Goal: Task Accomplishment & Management: Contribute content

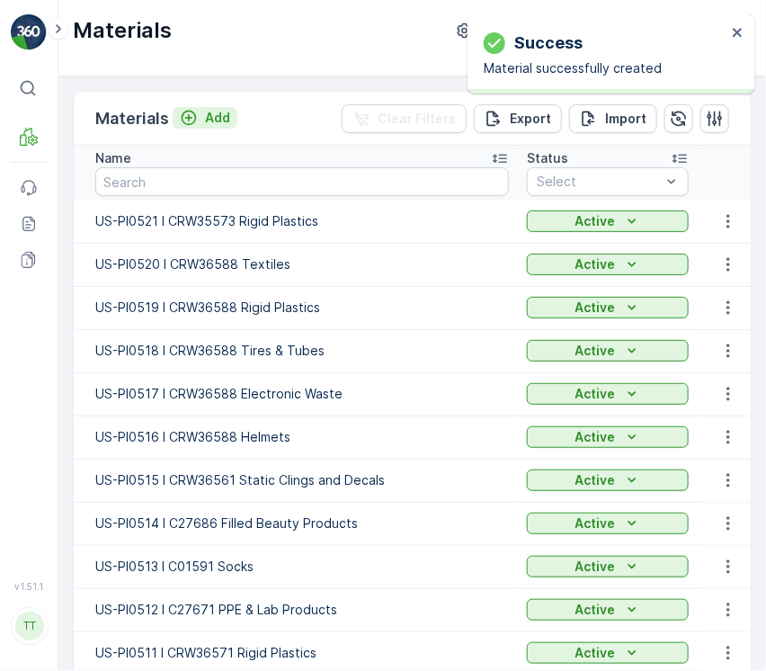
click at [218, 114] on p "Add" at bounding box center [217, 118] width 25 height 18
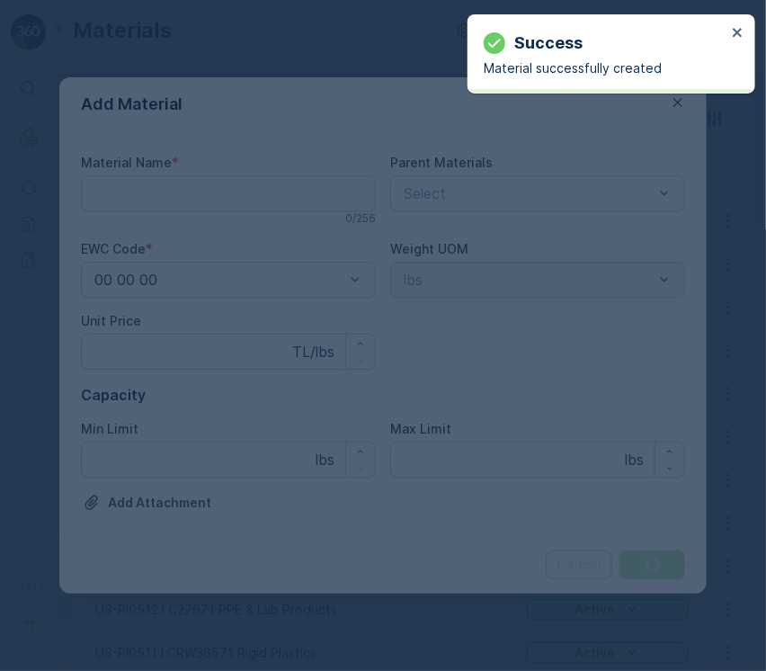
click at [209, 354] on div at bounding box center [383, 335] width 766 height 671
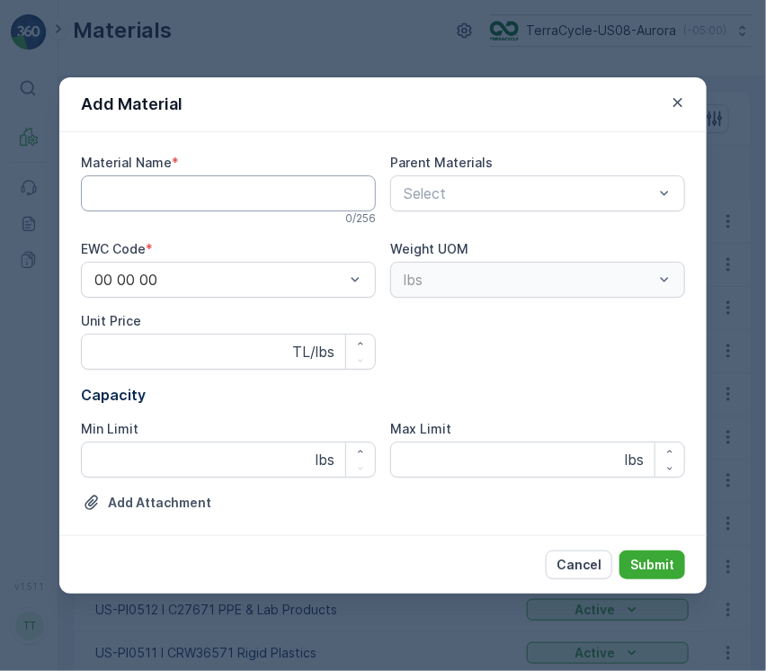
click at [247, 198] on Name "Material Name" at bounding box center [228, 193] width 295 height 36
paste Name "US-PI0522 I CRW35573 Break Room Seperation"
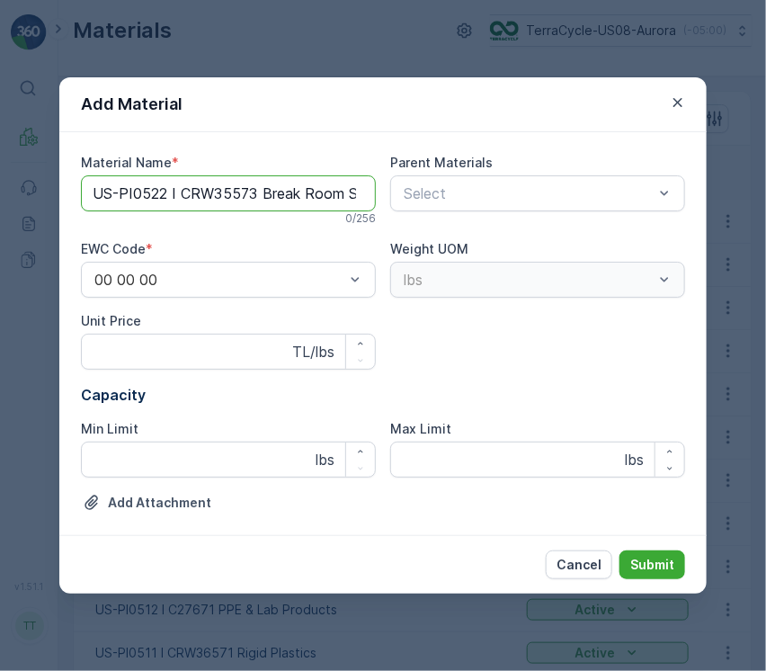
scroll to position [0, 65]
type Name "US-PI0522 I CRW35573 Break Room Seperation"
click at [619, 550] on button "Submit" at bounding box center [652, 564] width 66 height 29
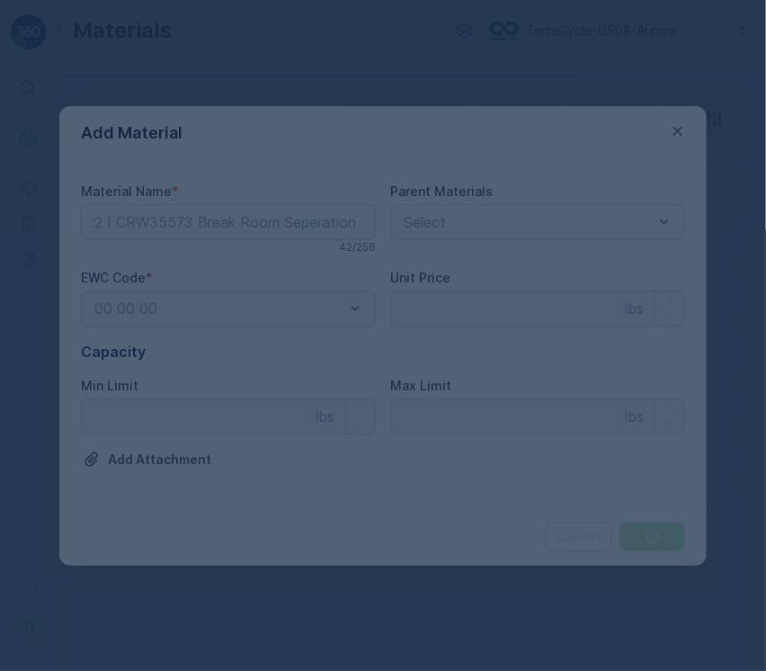
scroll to position [0, 0]
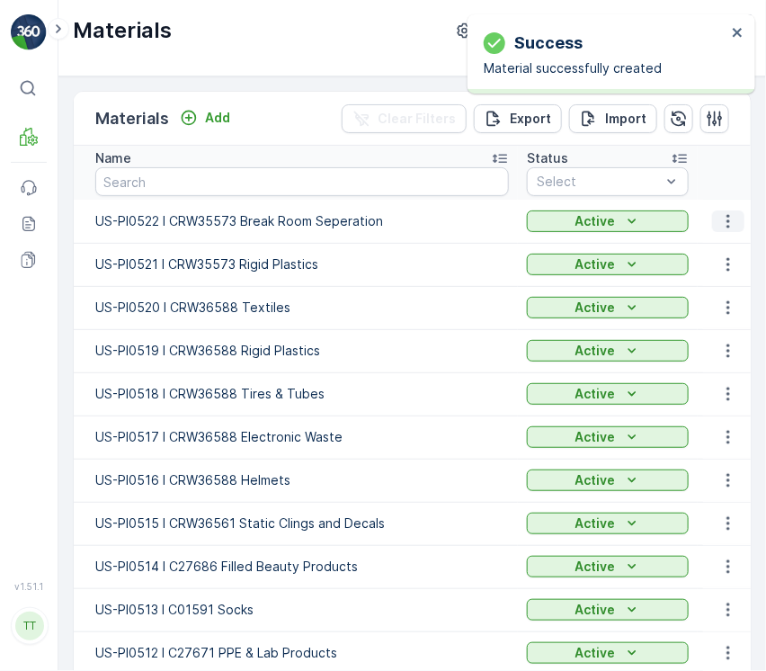
click at [719, 217] on icon "button" at bounding box center [728, 221] width 18 height 18
click at [638, 241] on span "Edit Material" at bounding box center [666, 248] width 76 height 18
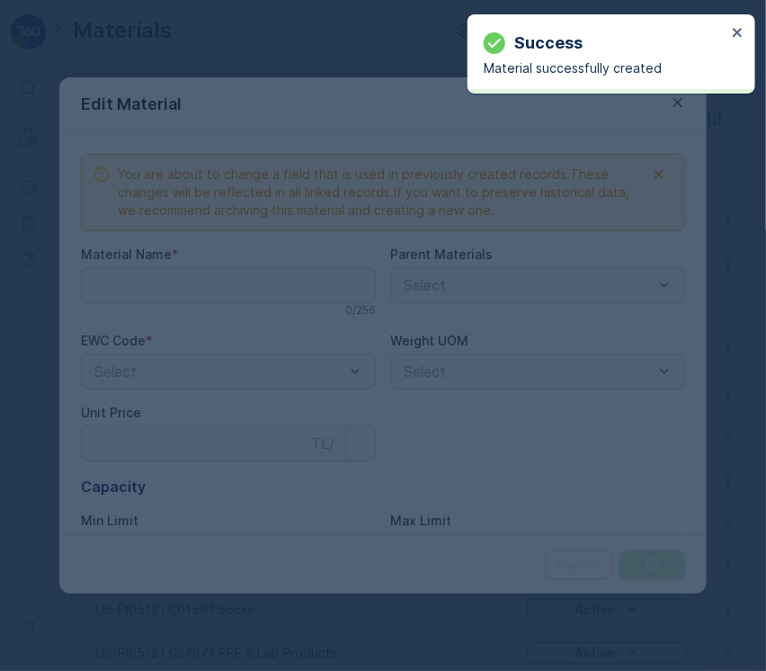
type Name "US-PI0522 I CRW35573 Break Room Seperation"
type Price "0"
type Limit "0"
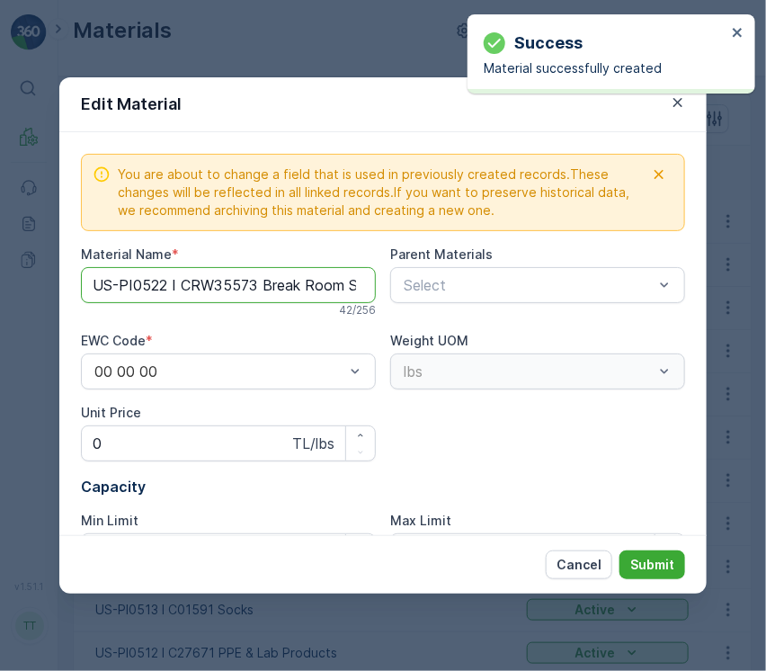
click at [267, 289] on Name "US-PI0522 I CRW35573 Break Room Seperation" at bounding box center [228, 285] width 295 height 36
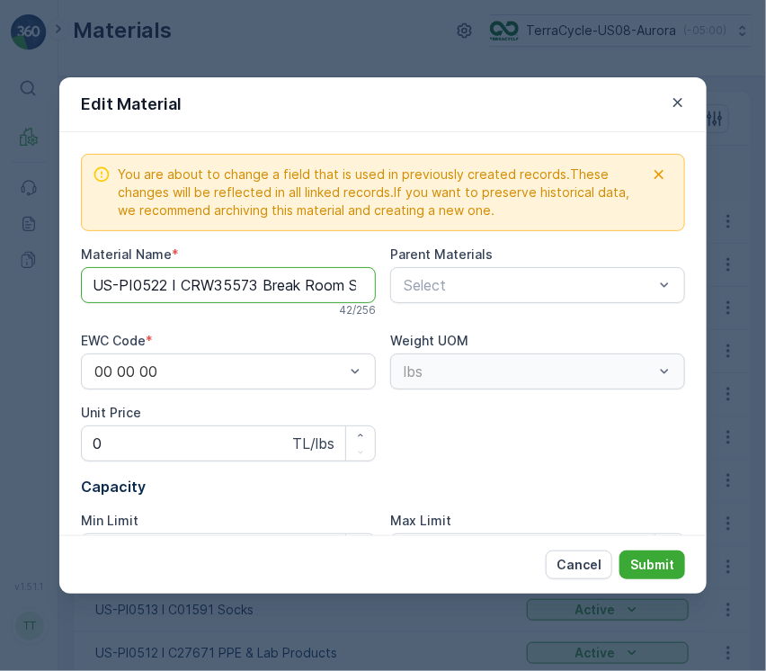
paste Name "a"
type Name "US-PI0522 I CRW35573 Break Room Separation"
click at [665, 557] on p "Submit" at bounding box center [652, 565] width 44 height 18
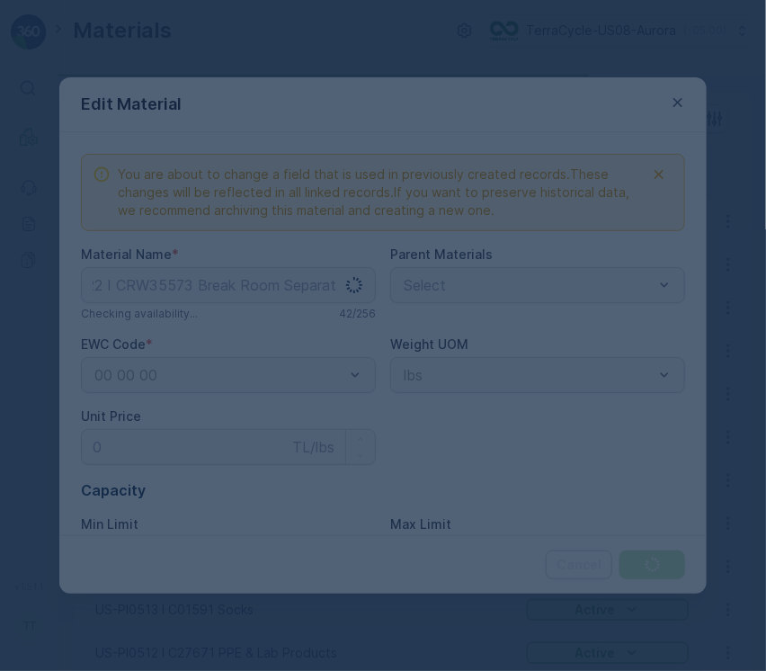
scroll to position [0, 0]
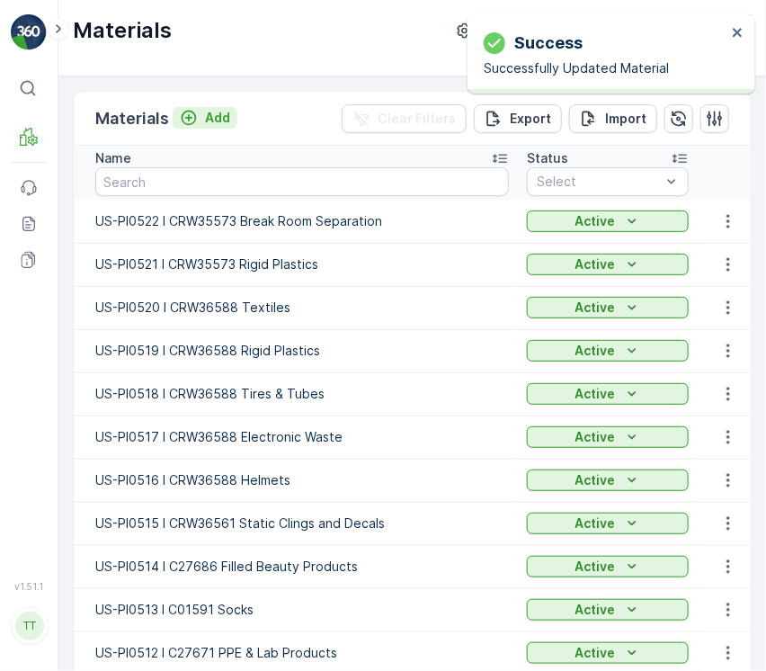
click at [219, 120] on p "Add" at bounding box center [217, 118] width 25 height 18
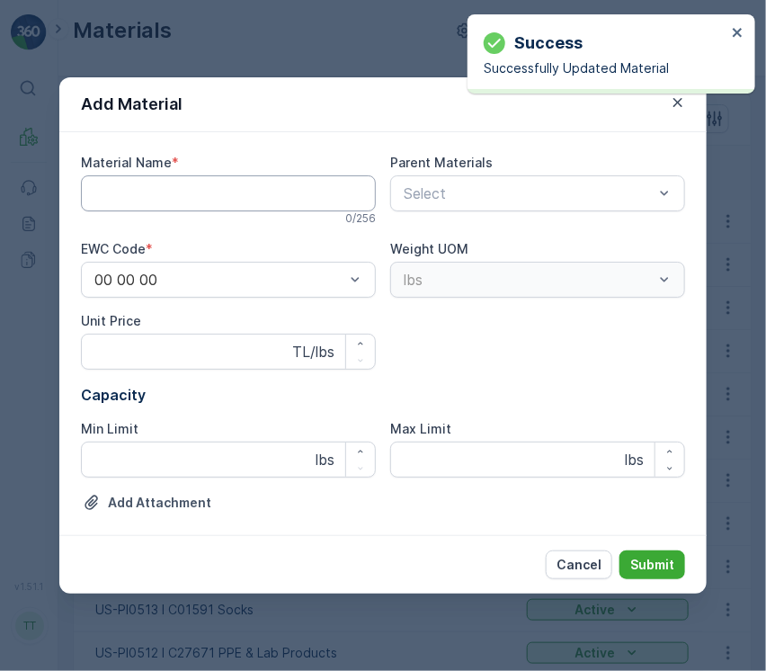
click at [183, 198] on Name "Material Name" at bounding box center [228, 193] width 295 height 36
paste Name "US-PI0523 I CRW35573 Silicone & Label Backing"
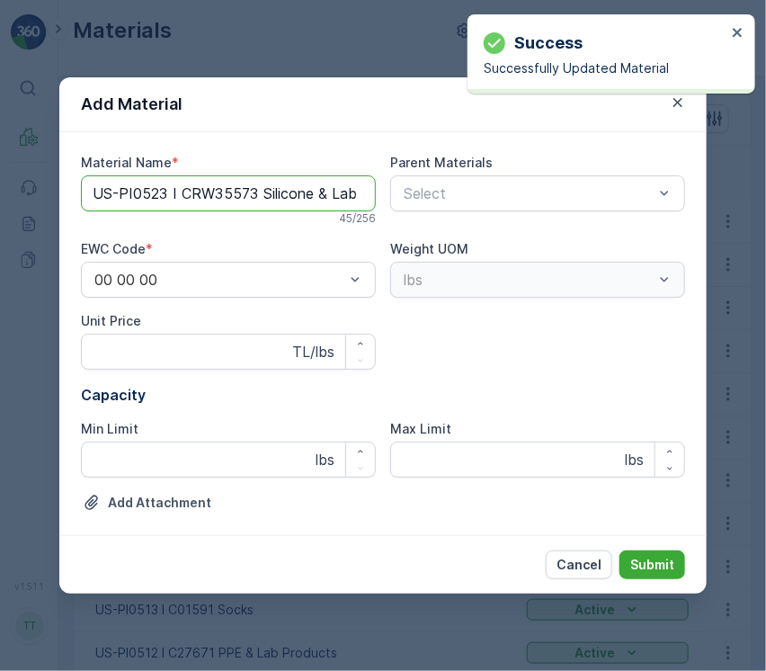
scroll to position [0, 72]
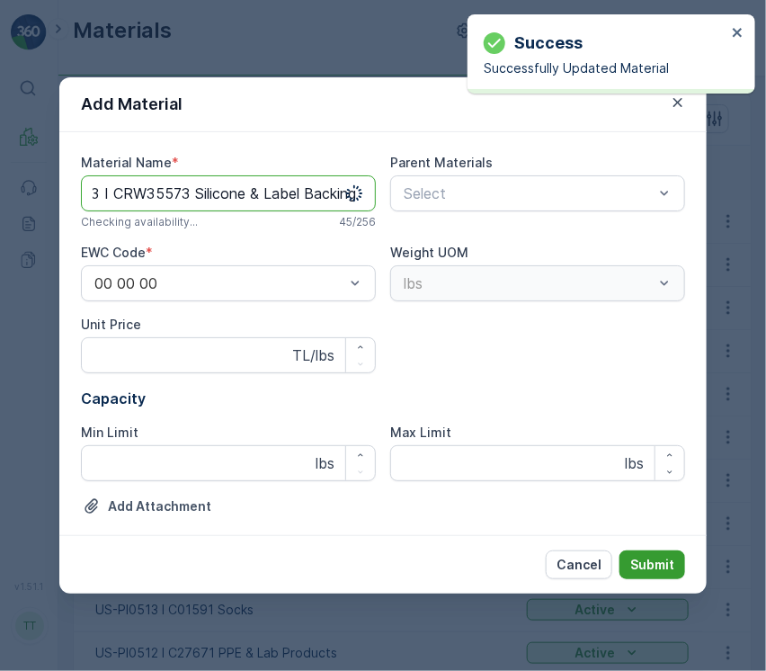
type Name "US-PI0523 I CRW35573 Silicone & Label Backing"
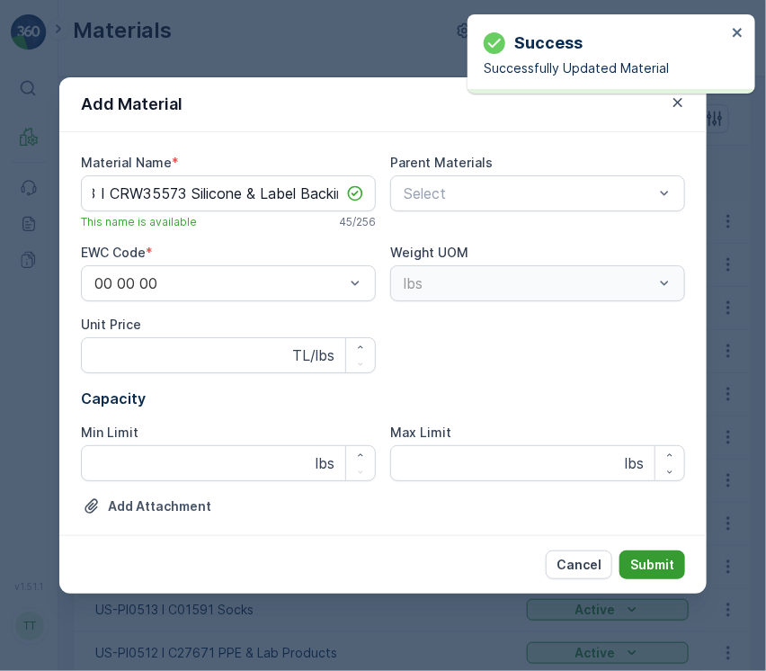
click at [672, 562] on p "Submit" at bounding box center [652, 565] width 44 height 18
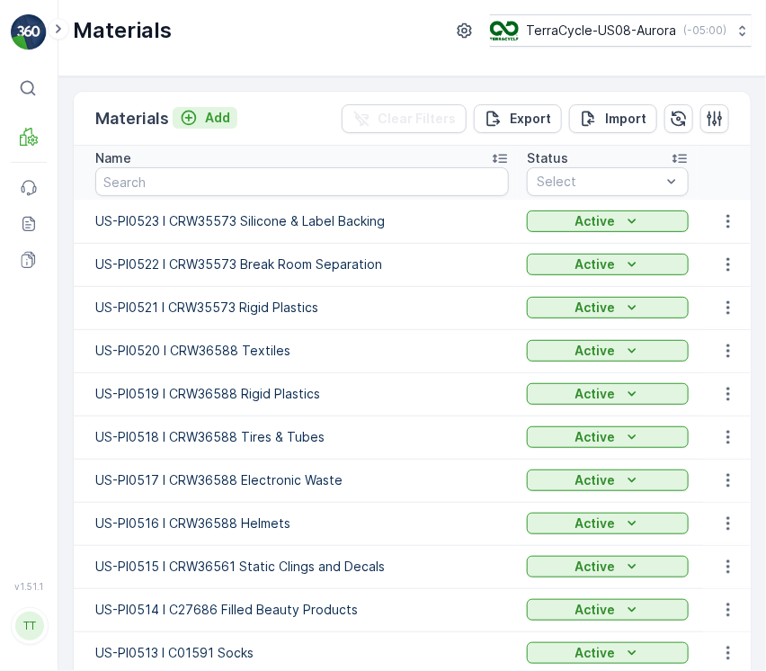
click at [227, 120] on p "Add" at bounding box center [217, 118] width 25 height 18
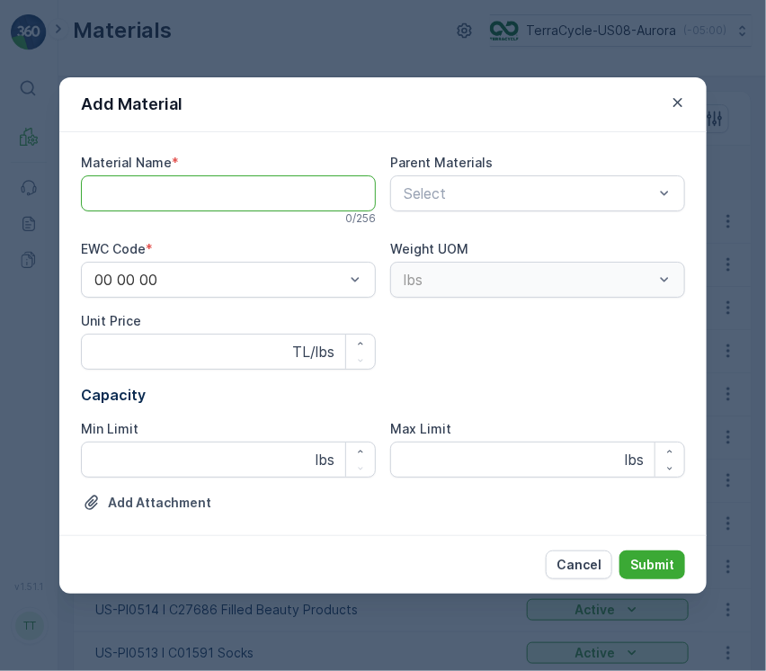
click at [214, 195] on Name "Material Name" at bounding box center [228, 193] width 295 height 36
paste Name "US-PI0524 I CRW35573 Flexible Plastics"
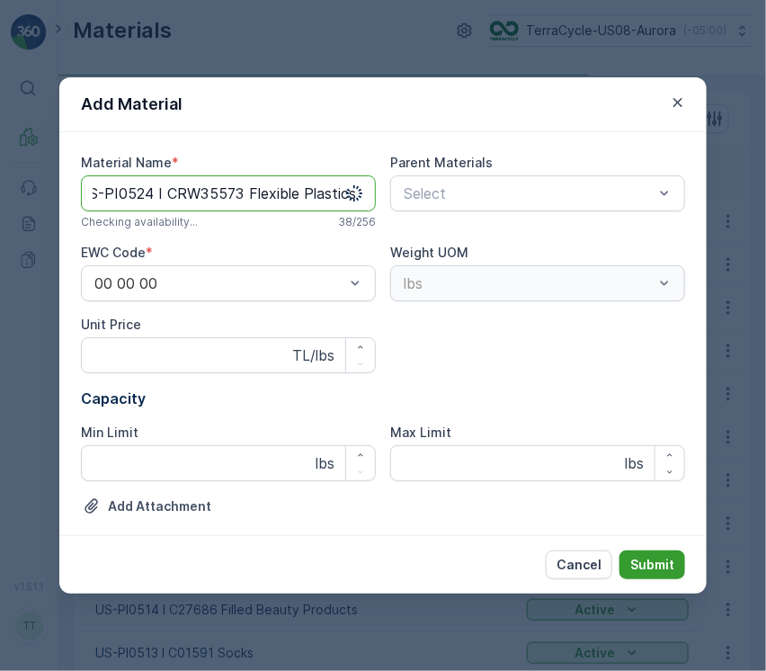
type Name "US-PI0524 I CRW35573 Flexible Plastics"
click at [632, 561] on p "Submit" at bounding box center [652, 565] width 44 height 18
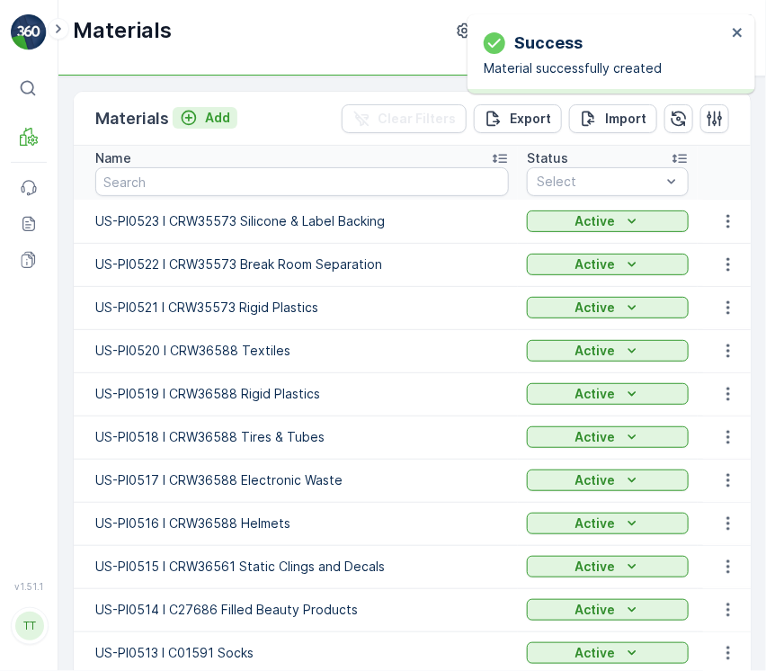
click at [216, 120] on p "Add" at bounding box center [217, 118] width 25 height 18
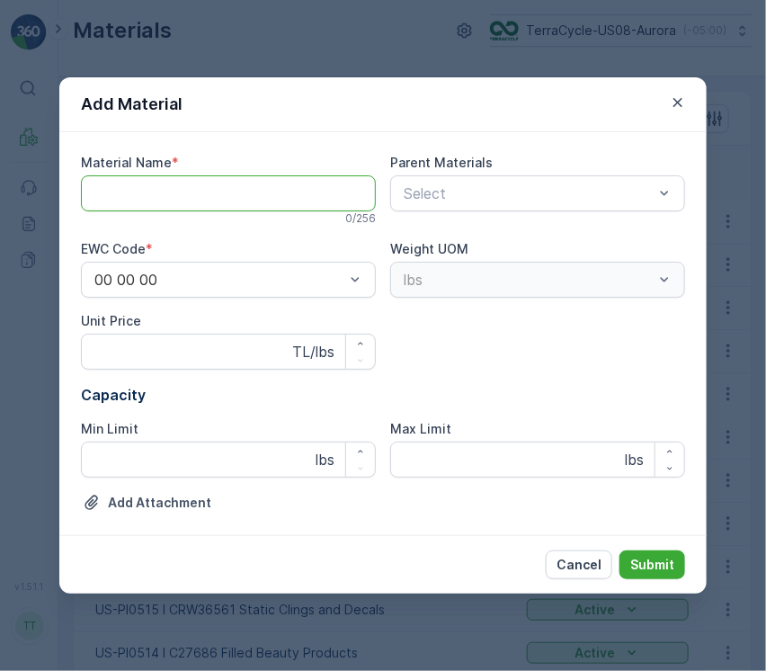
click at [237, 192] on Name "Material Name" at bounding box center [228, 193] width 295 height 36
paste Name "US-PI0525 I CRW35573 Cardboard"
type Name "US-PI0525 I CRW35573 Cardboard"
click at [619, 550] on button "Submit" at bounding box center [652, 564] width 66 height 29
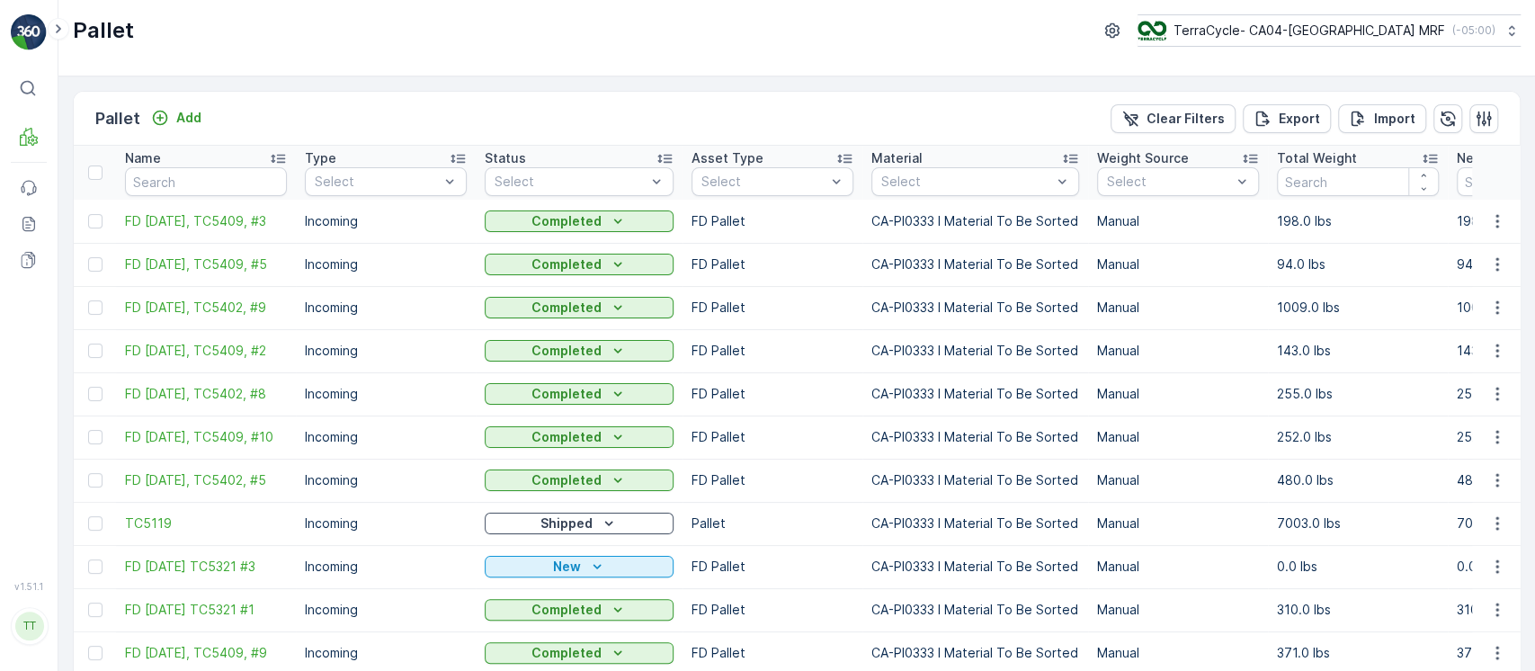
scroll to position [0, 334]
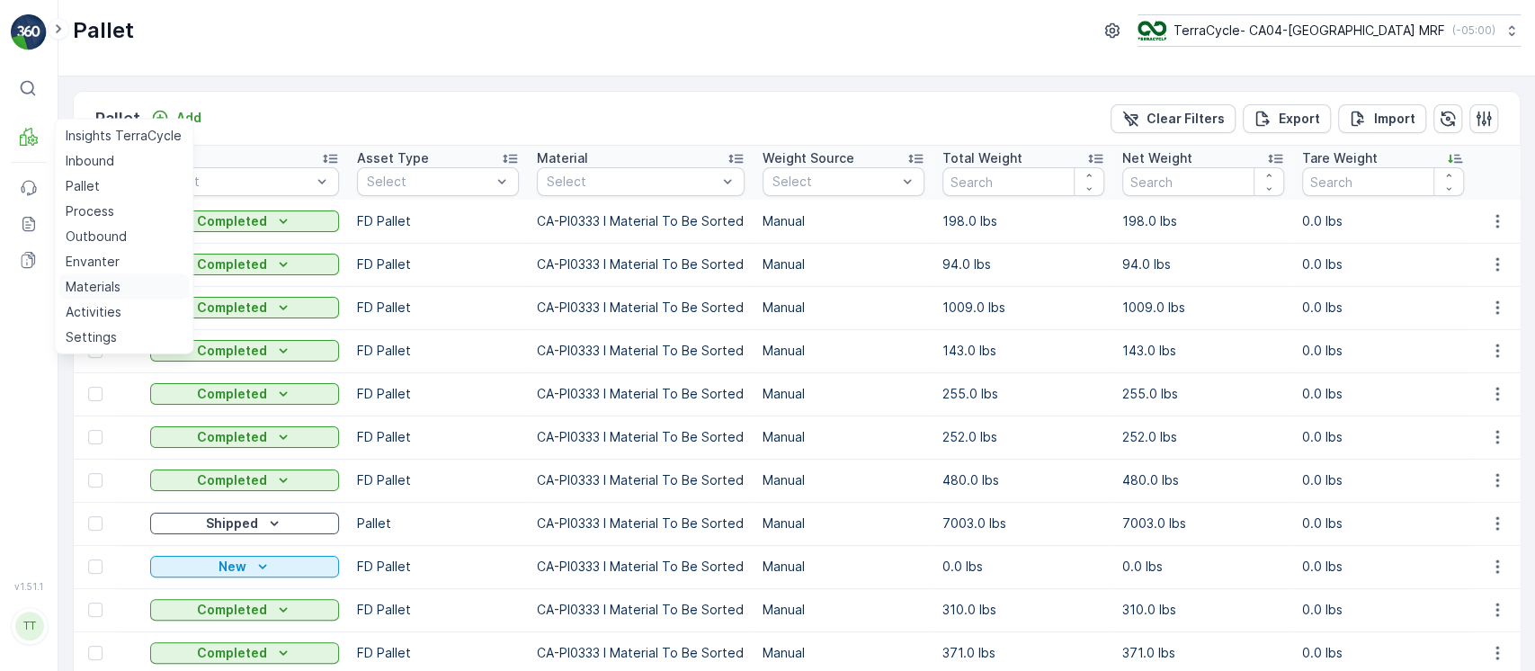
click at [106, 283] on p "Materials" at bounding box center [93, 287] width 55 height 18
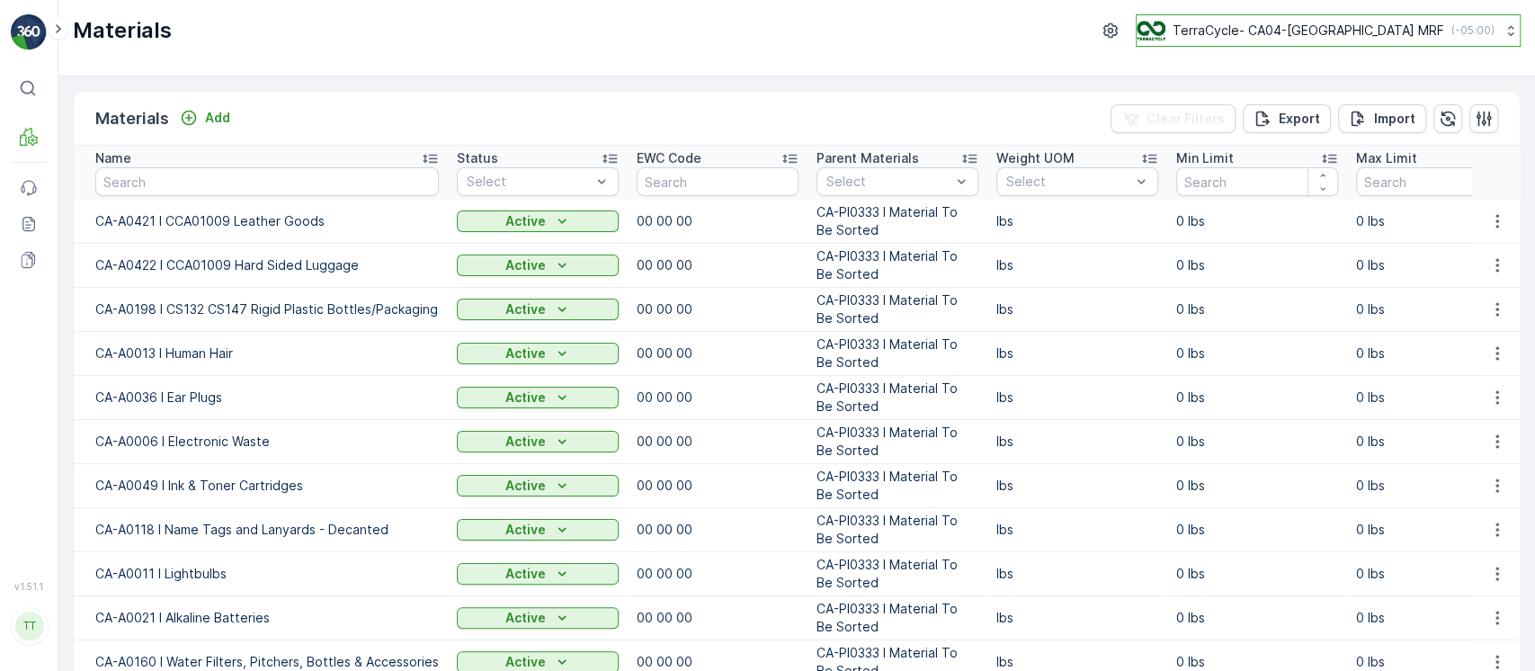
click at [1272, 23] on p "TerraCycle- CA04-Canada MRF" at bounding box center [1308, 31] width 272 height 18
type input "8"
